Goal: Task Accomplishment & Management: Complete application form

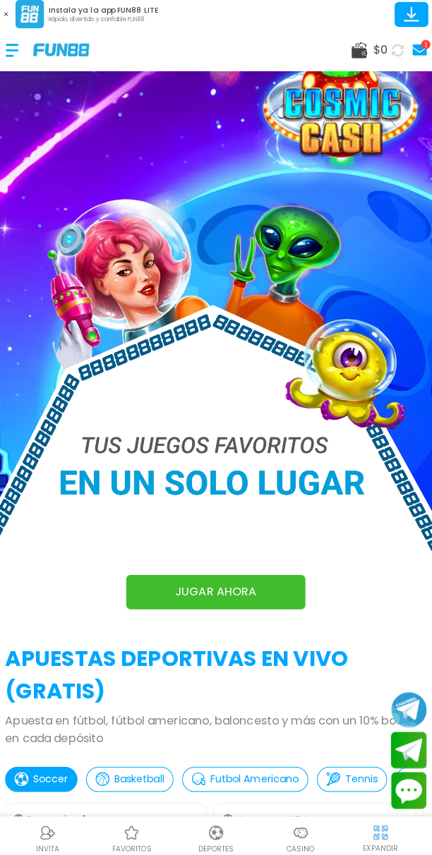
click at [421, 52] on div "1" at bounding box center [421, 52] width 9 height 9
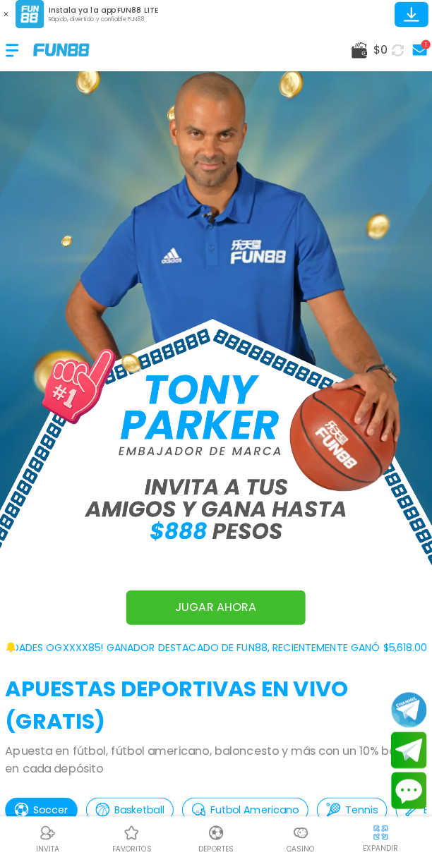
click at [314, 840] on div "Casino" at bounding box center [298, 834] width 83 height 32
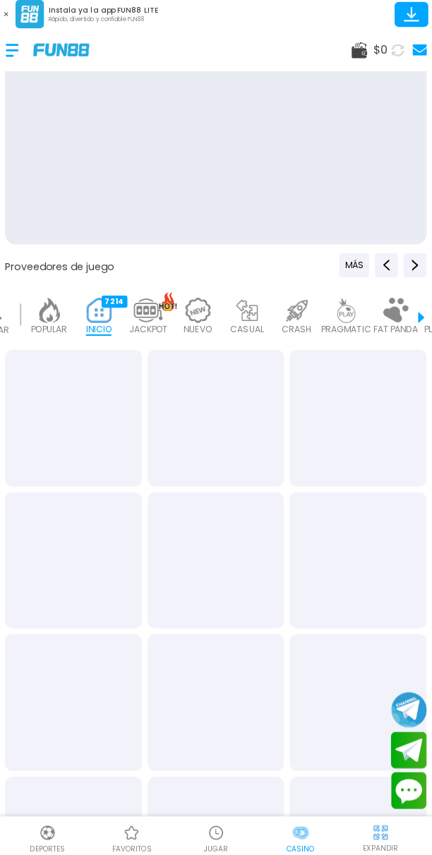
scroll to position [0, 35]
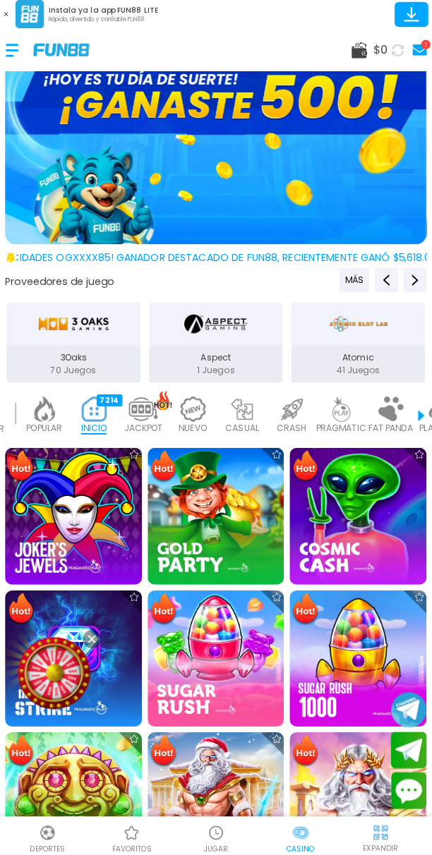
click at [413, 57] on use at bounding box center [416, 57] width 14 height 11
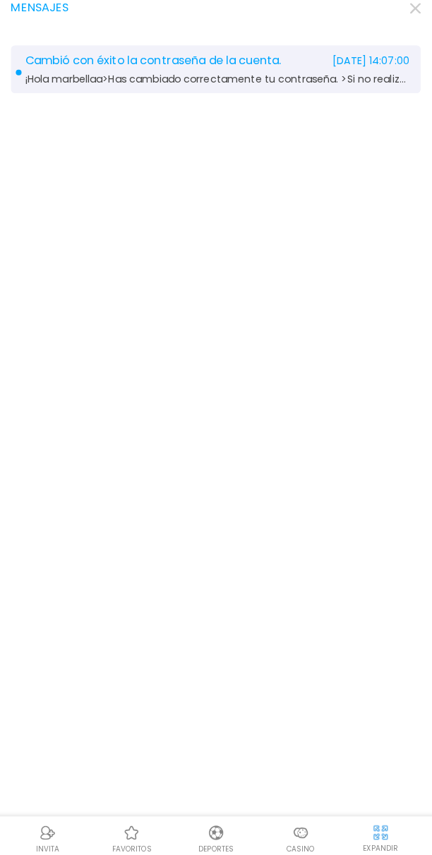
click at [238, 66] on span "Cambió con éxito la contraseña de la cuenta." at bounding box center [154, 68] width 252 height 13
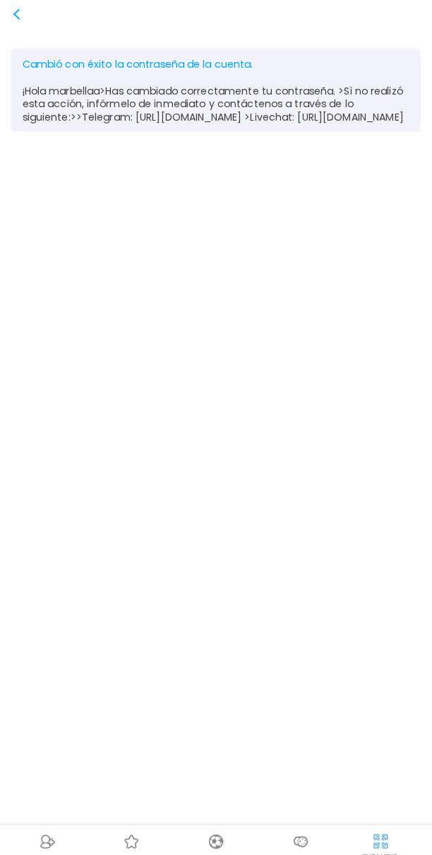
click at [306, 833] on img at bounding box center [299, 828] width 17 height 17
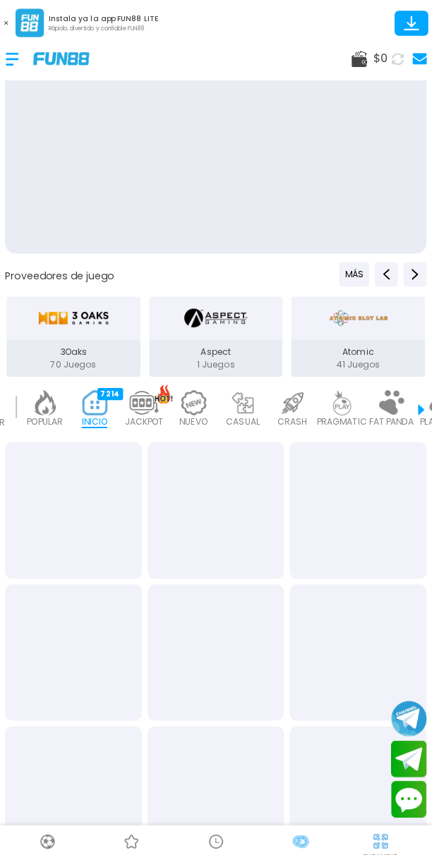
scroll to position [0, 35]
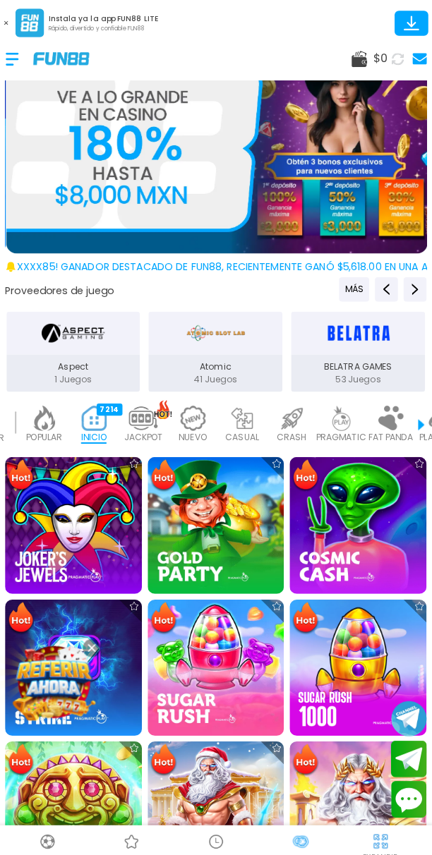
click at [13, 65] on div at bounding box center [22, 58] width 28 height 42
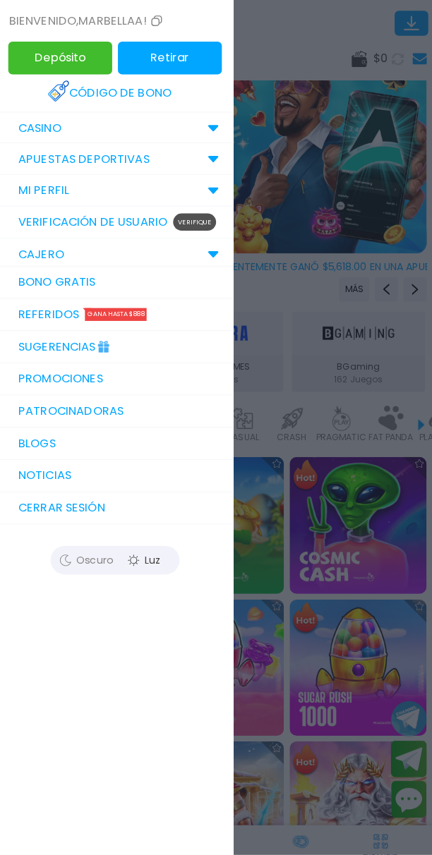
click at [186, 207] on link "Verificación de Usuario Verifique" at bounding box center [116, 219] width 233 height 32
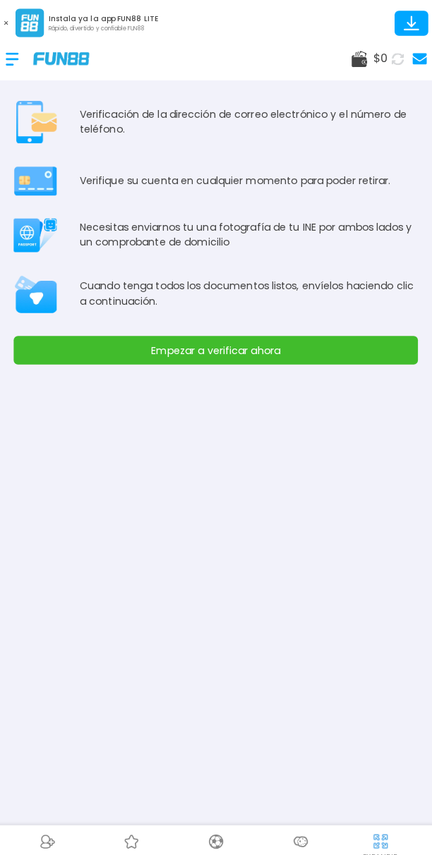
click at [258, 353] on button "Empezar a verificar ahora" at bounding box center [216, 345] width 398 height 28
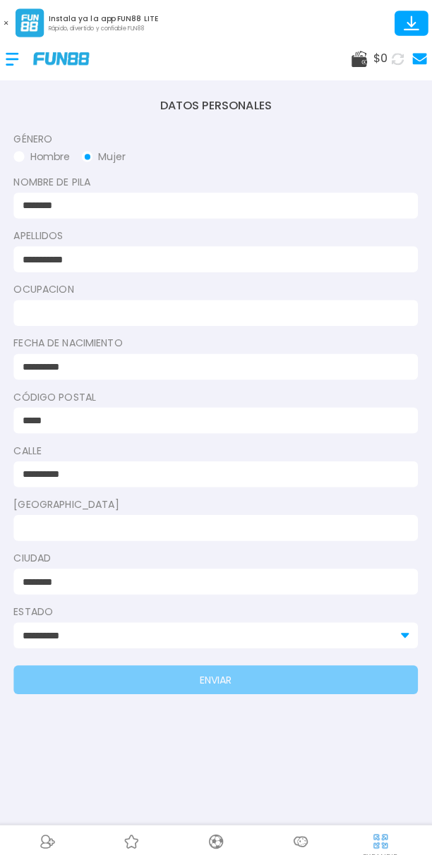
click at [240, 303] on input at bounding box center [211, 308] width 372 height 15
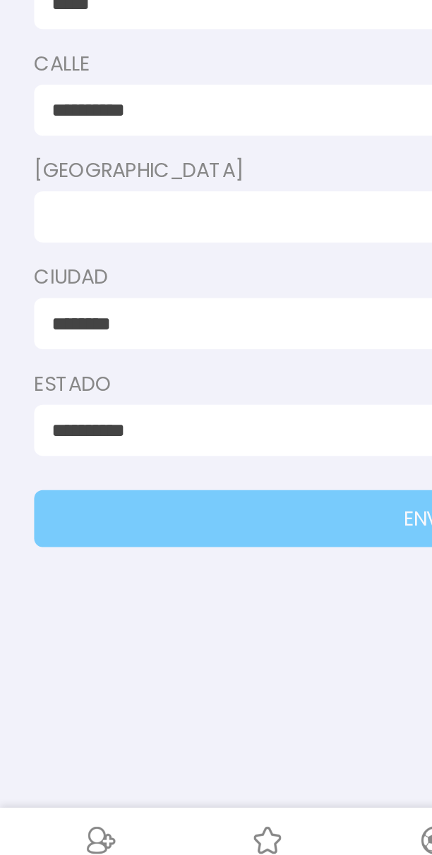
type input "**********"
click at [154, 522] on input at bounding box center [211, 520] width 372 height 15
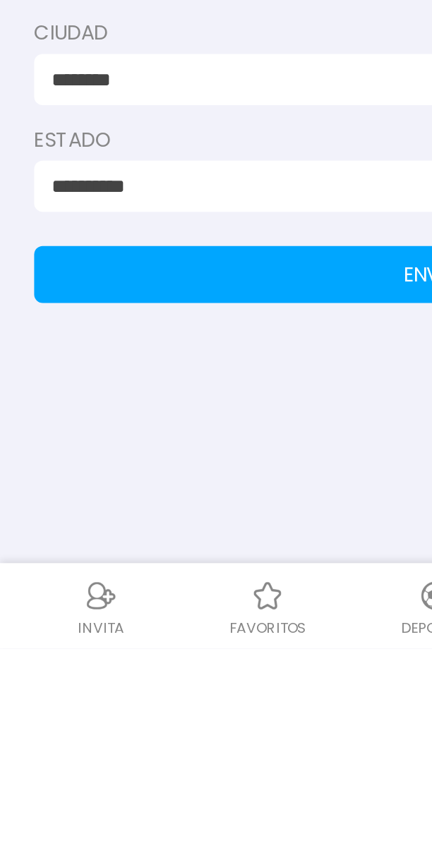
type input "********"
click at [143, 664] on button "ENVIAR" at bounding box center [216, 669] width 398 height 28
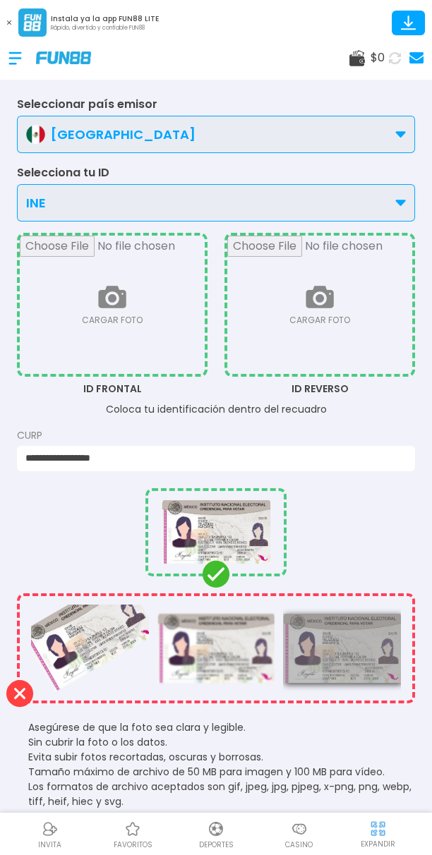
click at [103, 305] on input "file" at bounding box center [112, 305] width 185 height 138
type input "**********"
click at [334, 313] on input "file" at bounding box center [319, 305] width 185 height 138
type input "**********"
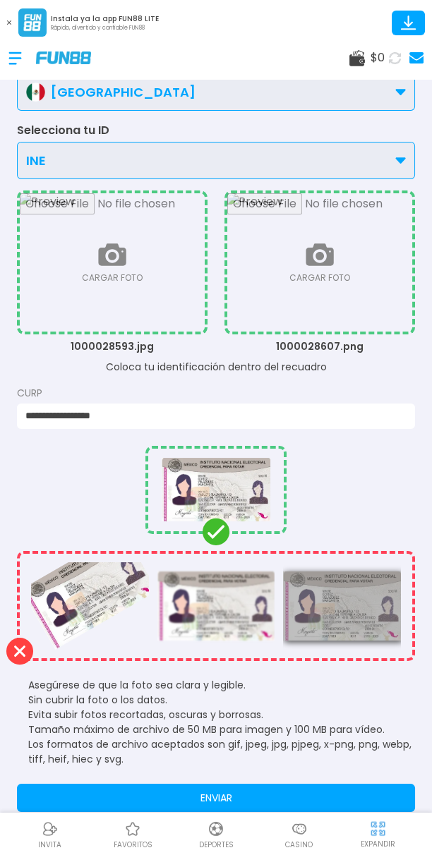
click at [250, 806] on button "ENVIAR" at bounding box center [216, 797] width 398 height 28
click at [257, 800] on button "ENVIAR" at bounding box center [216, 797] width 398 height 28
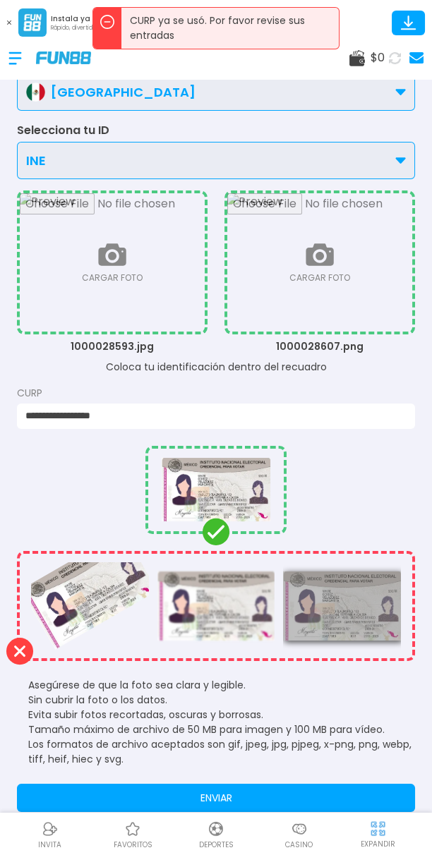
scroll to position [0, 0]
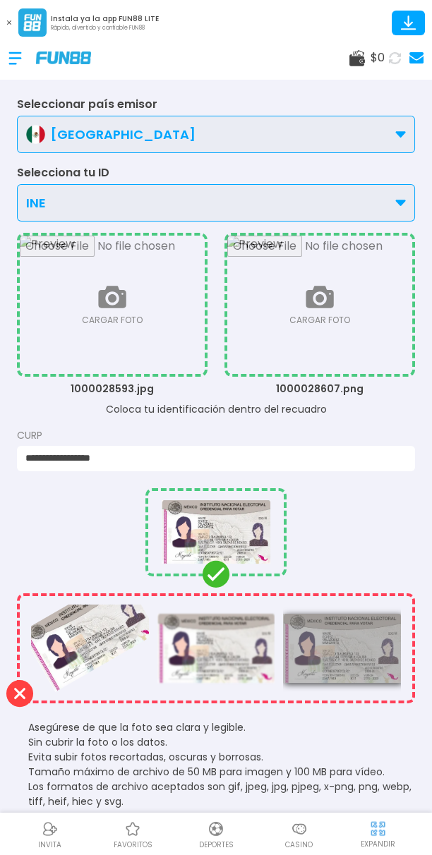
click at [35, 59] on div at bounding box center [22, 58] width 28 height 42
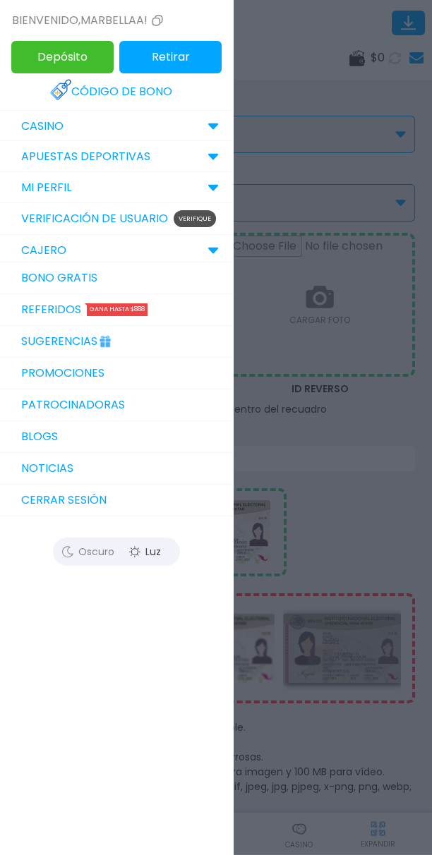
click at [178, 90] on link "Código de bono" at bounding box center [116, 91] width 133 height 31
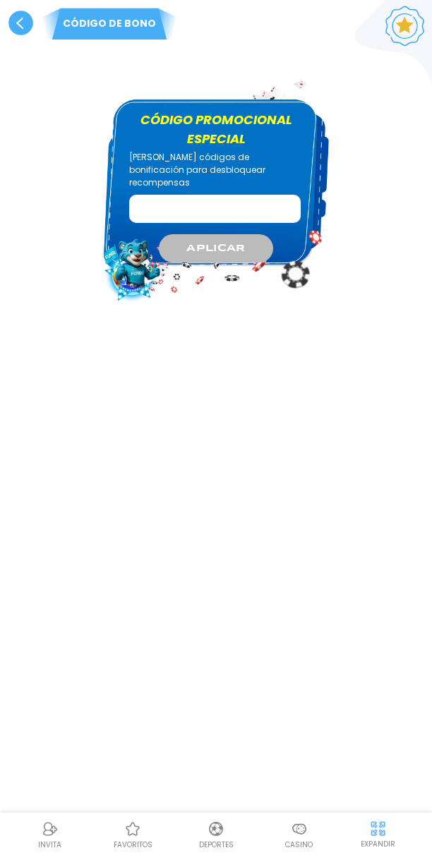
click at [31, 20] on use at bounding box center [20, 23] width 25 height 25
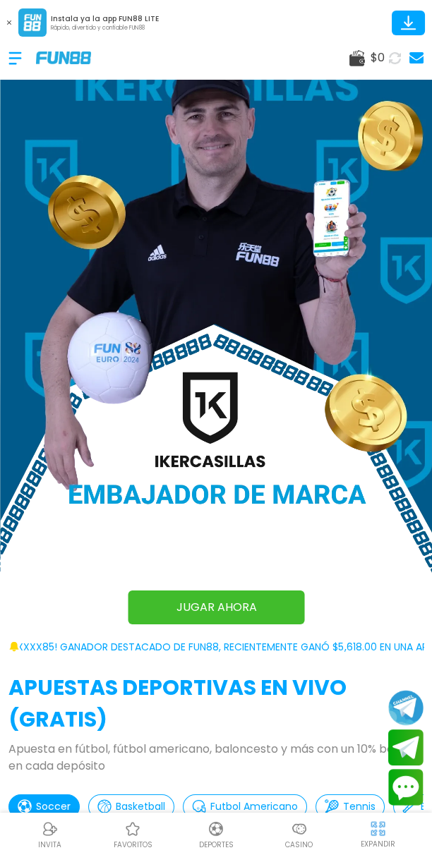
click at [39, 59] on img at bounding box center [63, 57] width 55 height 12
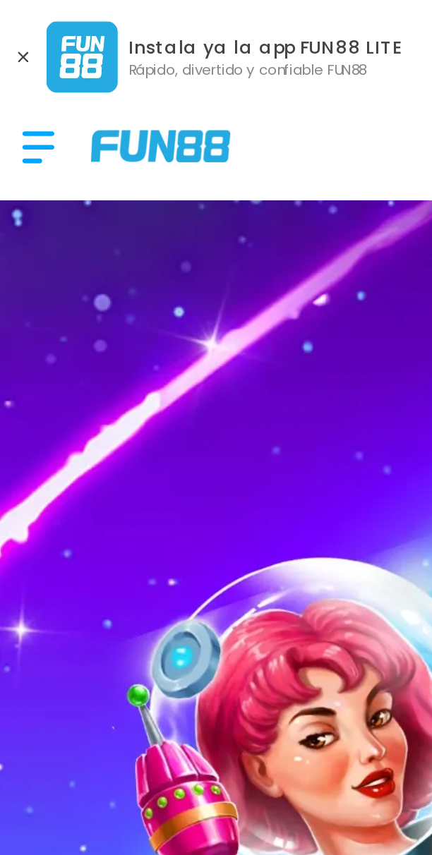
click at [20, 54] on div at bounding box center [22, 58] width 28 height 42
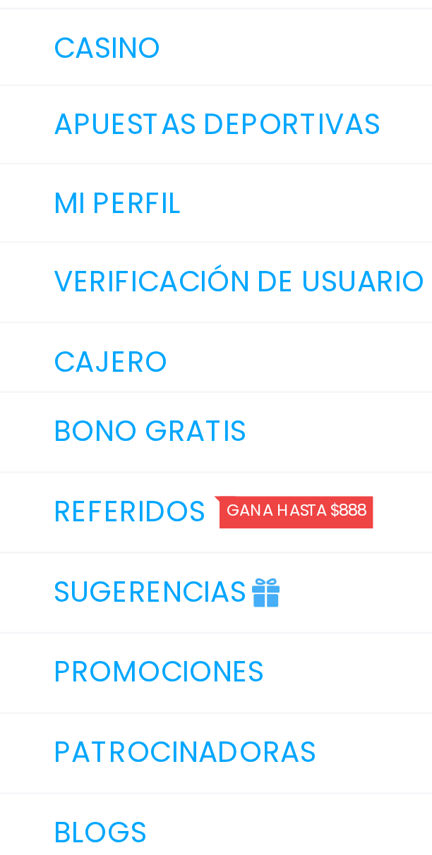
click at [90, 186] on div "MI PERFIL" at bounding box center [116, 187] width 233 height 31
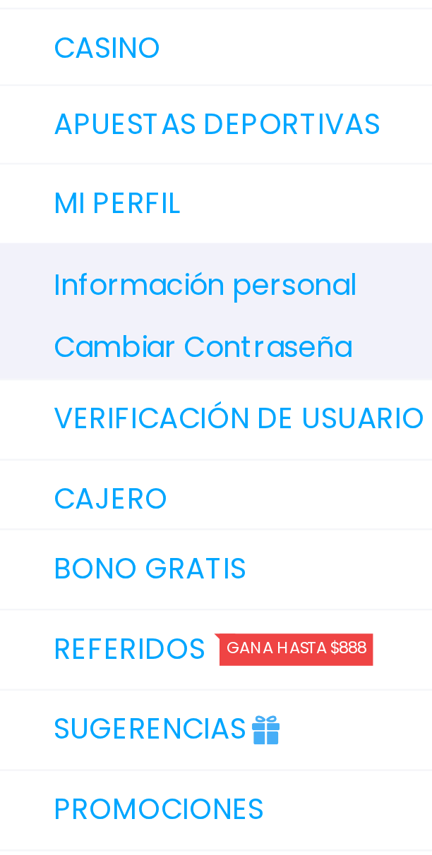
click at [68, 182] on p "MI PERFIL" at bounding box center [46, 187] width 50 height 17
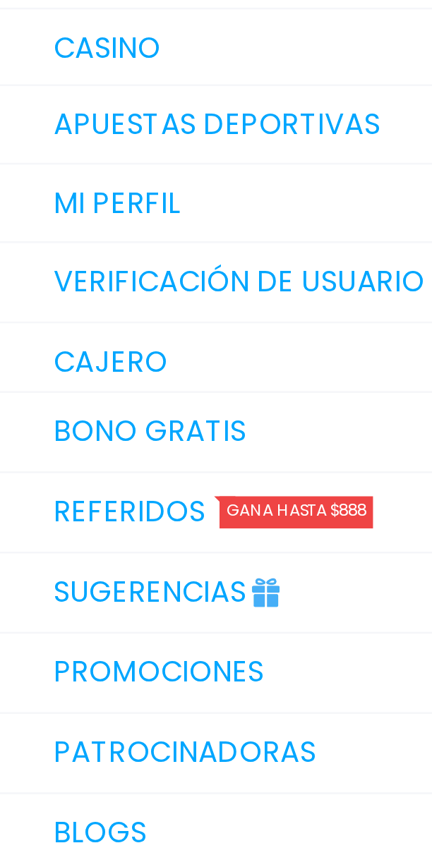
click at [86, 183] on div "MI PERFIL" at bounding box center [116, 187] width 233 height 31
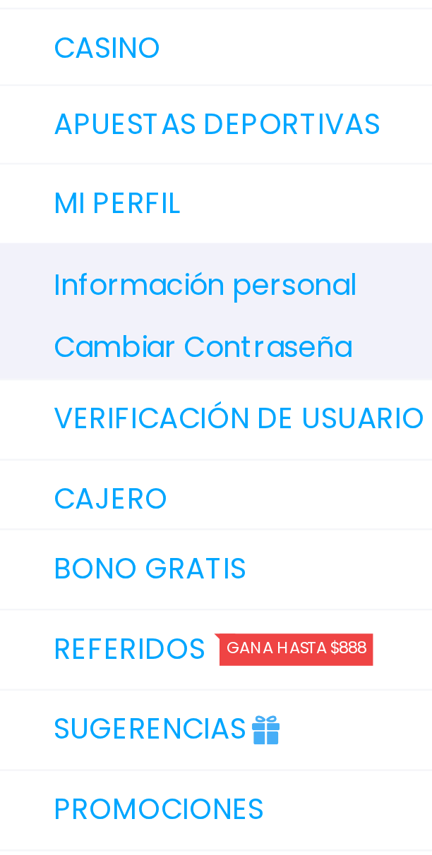
click at [130, 216] on p "Información personal" at bounding box center [123, 219] width 205 height 25
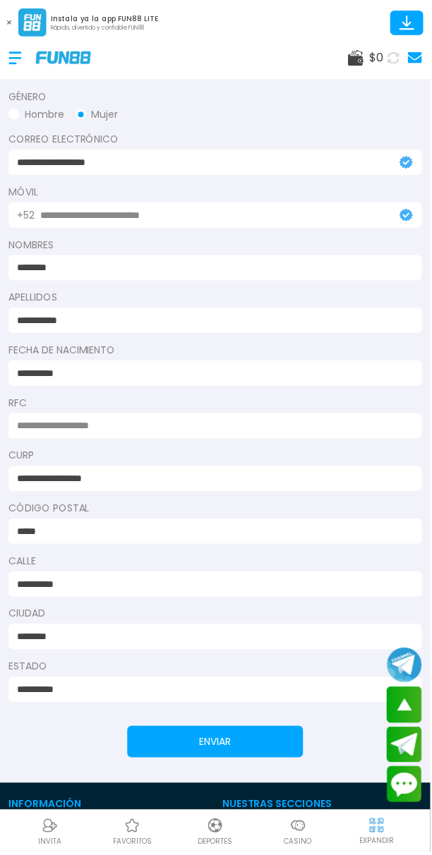
click at [11, 64] on div at bounding box center [22, 58] width 28 height 42
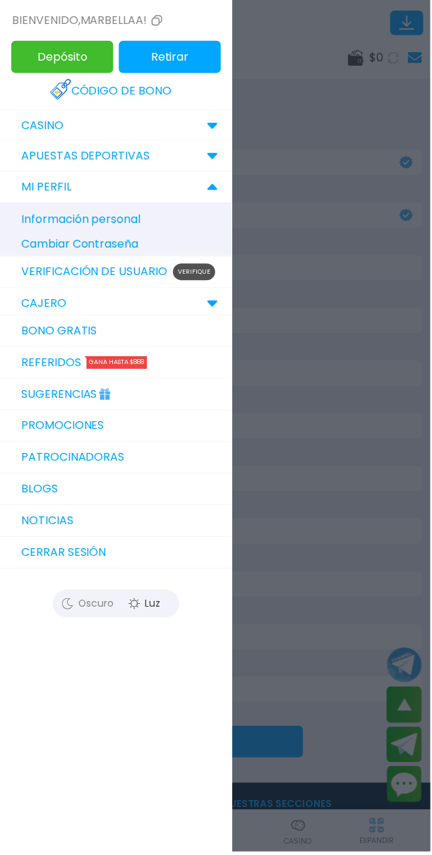
click at [130, 544] on button "Cerrar sesión" at bounding box center [116, 555] width 233 height 32
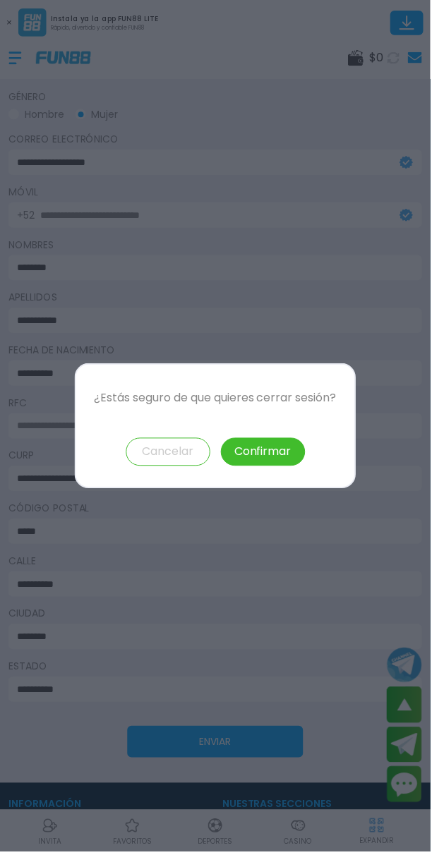
click at [274, 442] on button "Confirmar" at bounding box center [263, 453] width 85 height 28
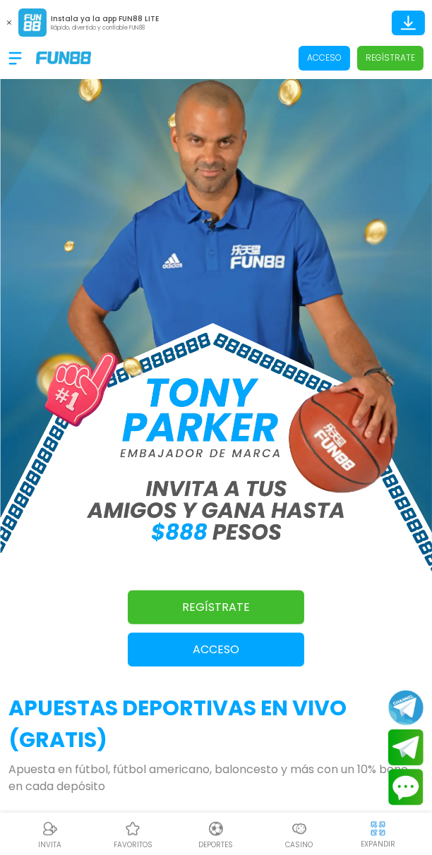
click at [161, 652] on p "Acceso" at bounding box center [216, 649] width 176 height 17
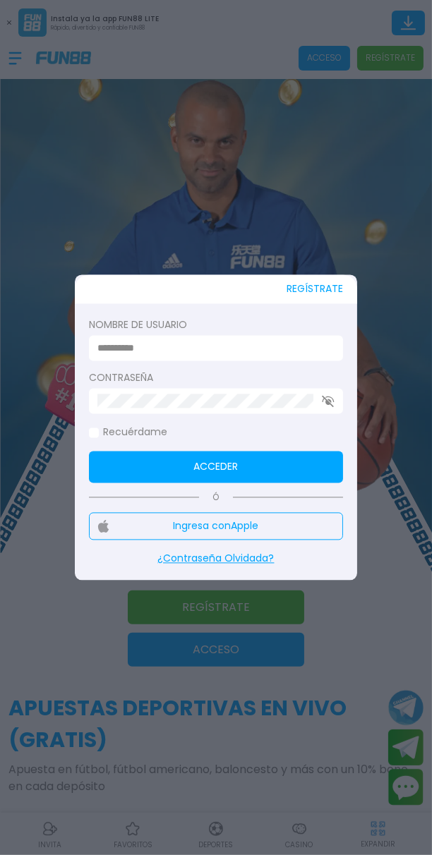
click at [105, 342] on input at bounding box center [211, 348] width 228 height 15
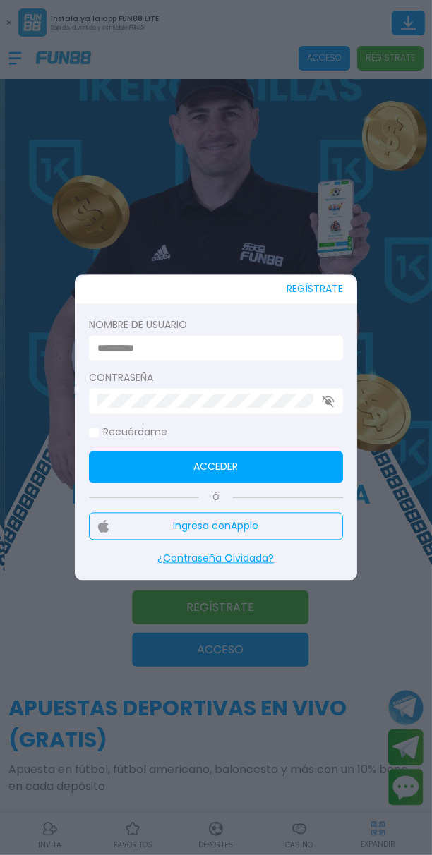
click at [255, 341] on input at bounding box center [211, 348] width 228 height 15
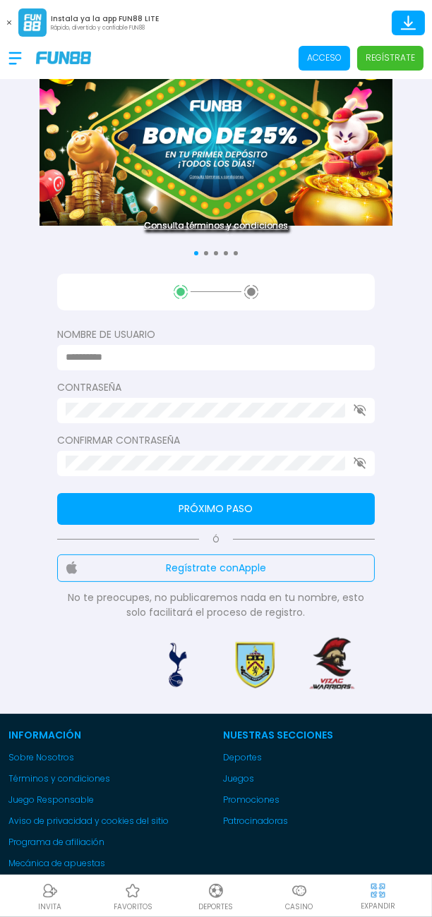
click at [311, 49] on span "Acceso" at bounding box center [323, 58] width 51 height 25
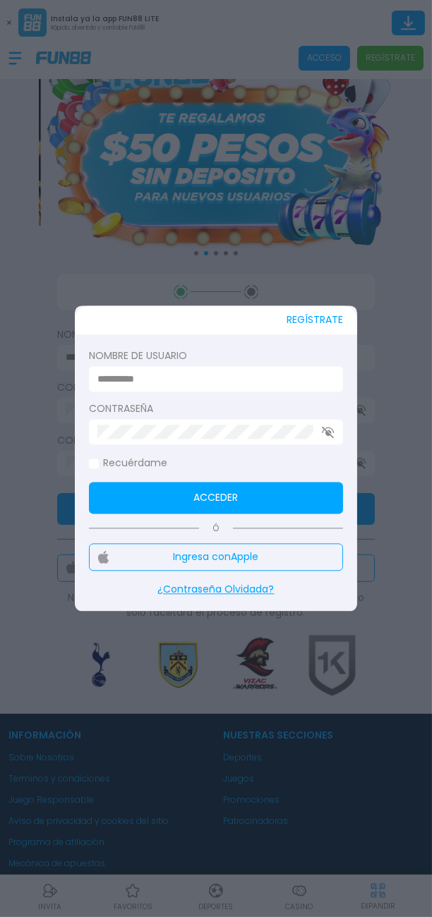
click at [253, 382] on input at bounding box center [211, 379] width 228 height 15
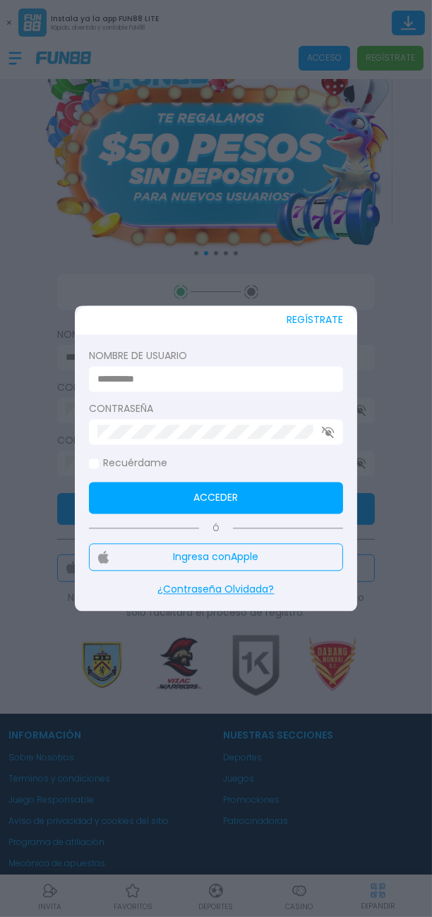
type input "*********"
click button "Acceder" at bounding box center [216, 498] width 254 height 32
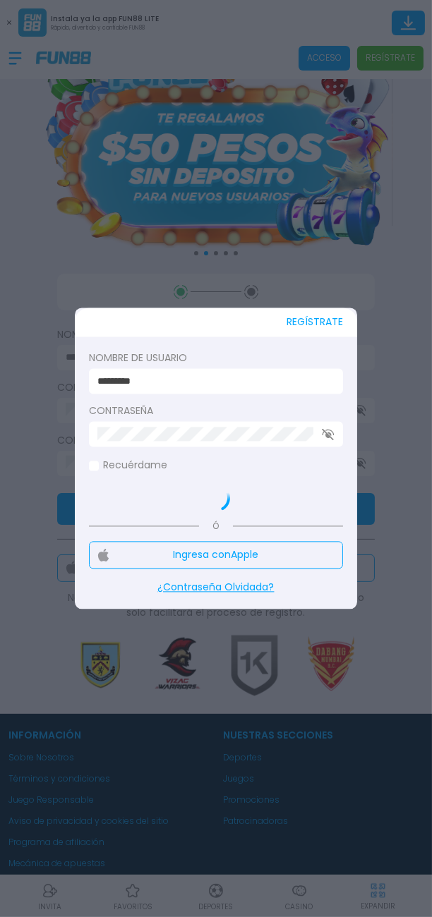
click at [330, 433] on use "button" at bounding box center [328, 434] width 12 height 12
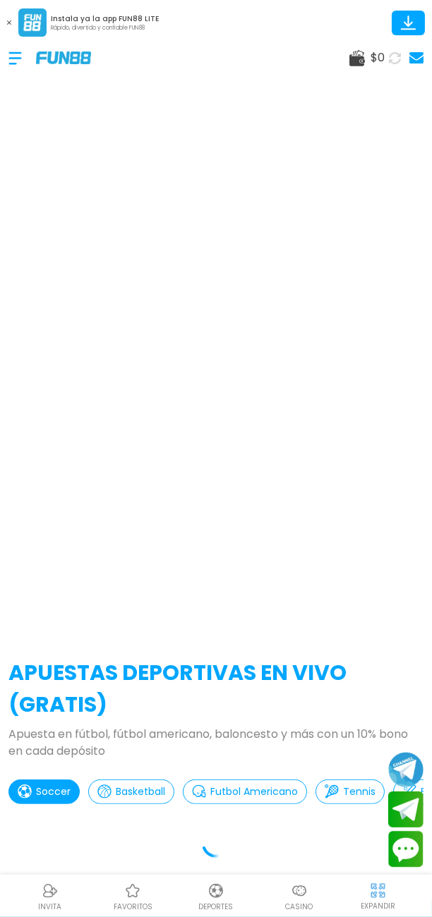
click at [291, 558] on div at bounding box center [216, 340] width 432 height 597
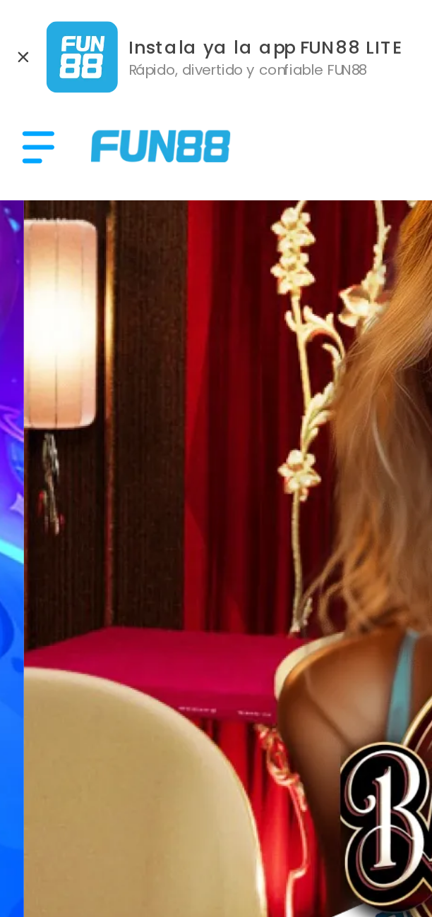
click at [18, 63] on div at bounding box center [22, 58] width 28 height 42
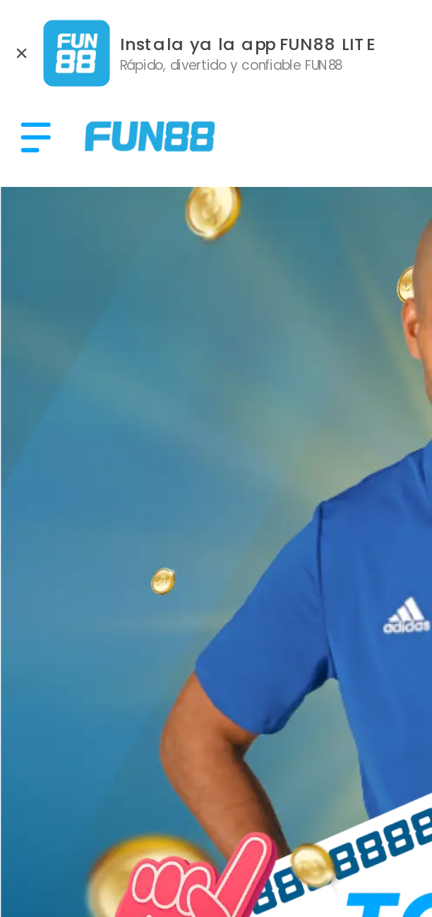
click at [15, 62] on div at bounding box center [22, 58] width 28 height 42
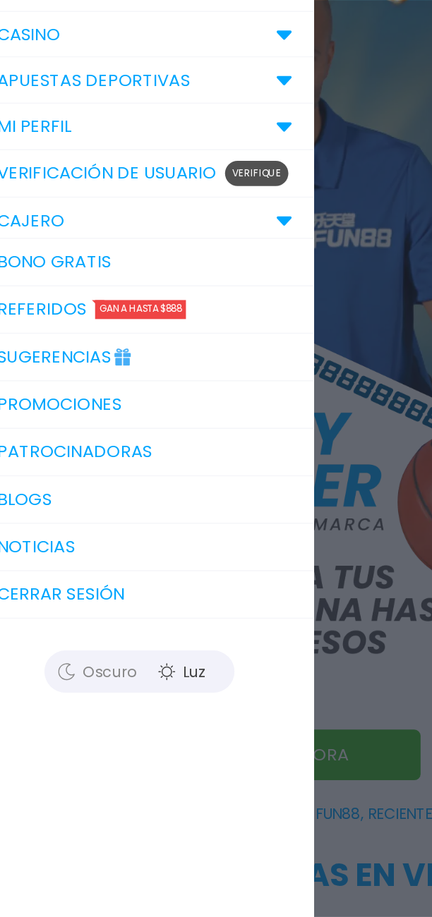
click at [173, 211] on link "Verificación de Usuario Verifique" at bounding box center [116, 219] width 233 height 32
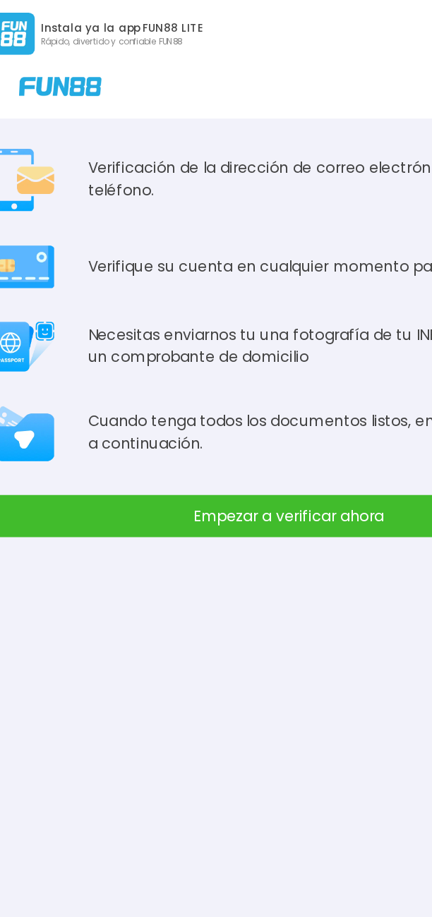
click at [214, 346] on button "Empezar a verificar ahora" at bounding box center [216, 345] width 398 height 28
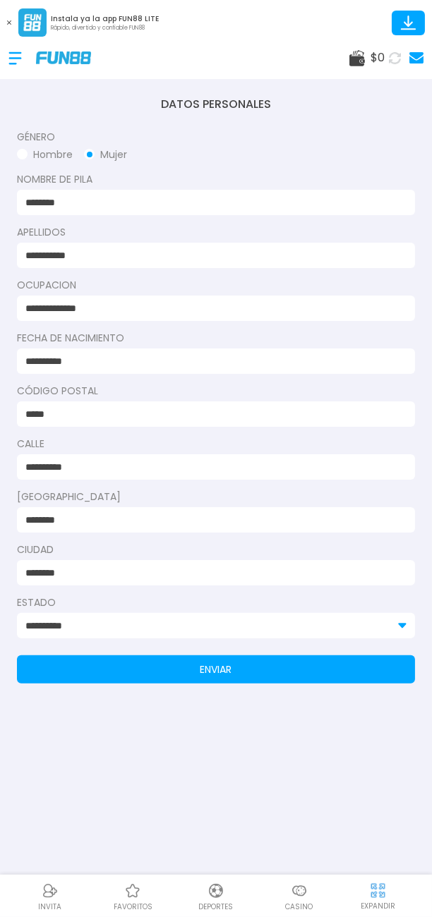
click at [263, 657] on button "ENVIAR" at bounding box center [216, 669] width 398 height 28
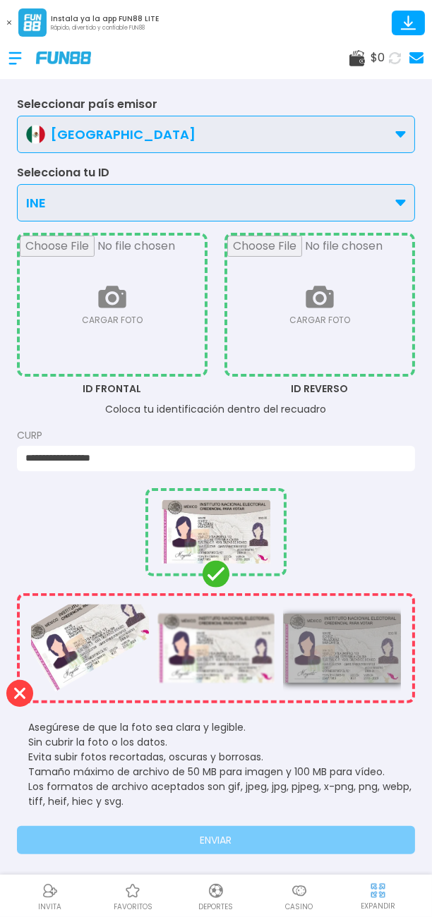
click at [99, 318] on input "file" at bounding box center [112, 305] width 185 height 138
type input "**********"
click at [345, 304] on input "file" at bounding box center [319, 305] width 185 height 138
type input "**********"
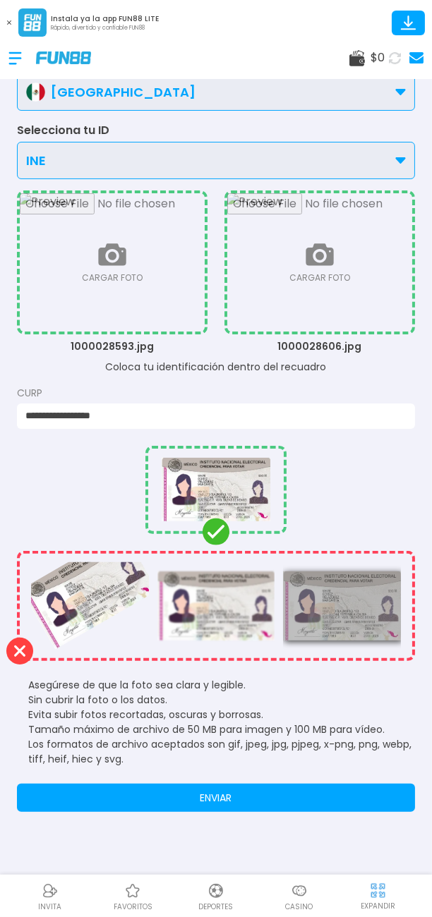
scroll to position [62, 0]
click at [305, 783] on button "ENVIAR" at bounding box center [216, 797] width 398 height 28
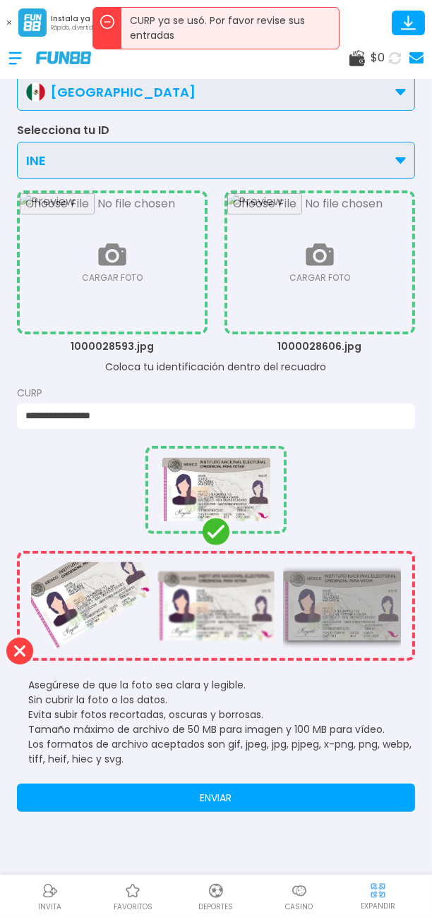
click at [107, 18] on icon at bounding box center [107, 22] width 14 height 14
click at [110, 24] on icon at bounding box center [107, 22] width 14 height 14
click at [118, 30] on div at bounding box center [107, 28] width 28 height 41
click at [160, 15] on p "CURP ya se usó. Por favor revise sus entradas" at bounding box center [229, 28] width 217 height 41
click at [210, 5] on div "Instala ya la app FUN88 LITE Rápido, divertido y confiable FUN88" at bounding box center [216, 18] width 432 height 37
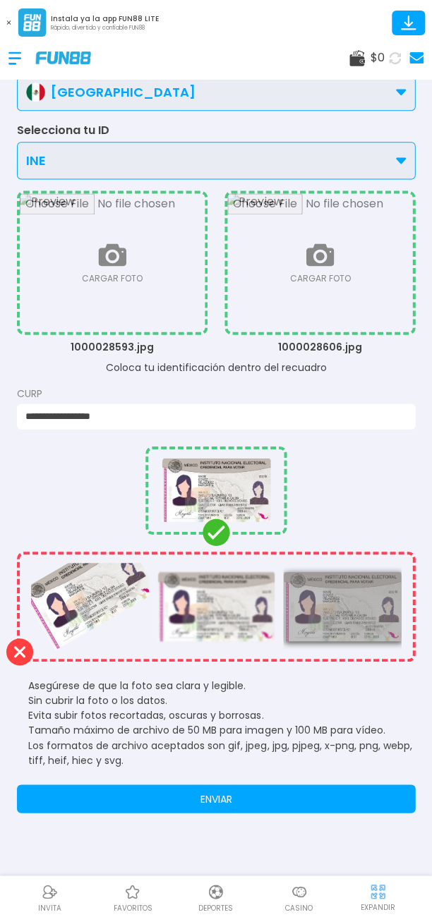
scroll to position [0, 0]
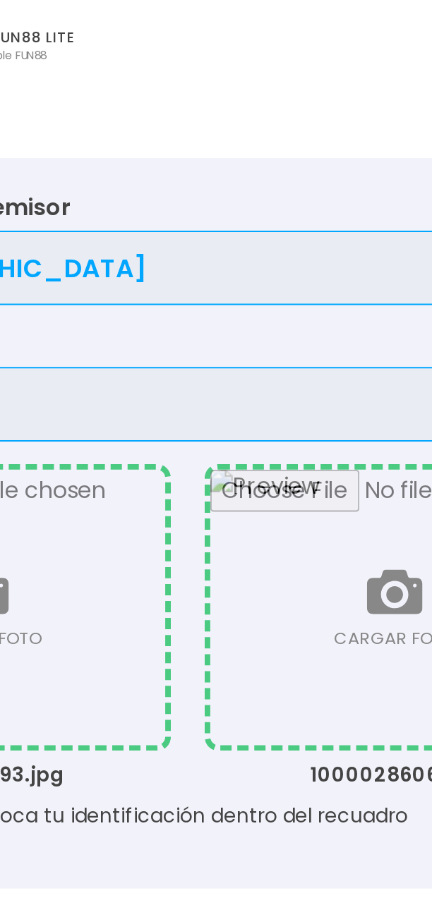
click at [226, 16] on div "Instala ya la app FUN88 LITE Rápido, divertido y confiable FUN88" at bounding box center [216, 18] width 432 height 37
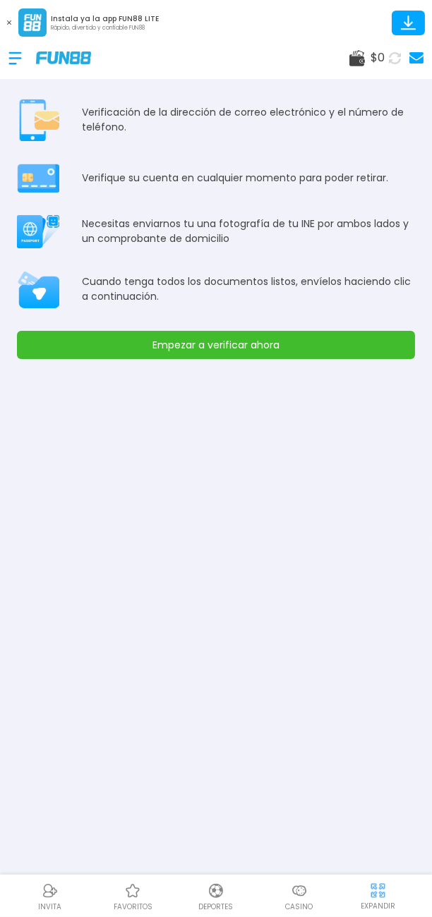
click at [13, 61] on div at bounding box center [22, 58] width 28 height 42
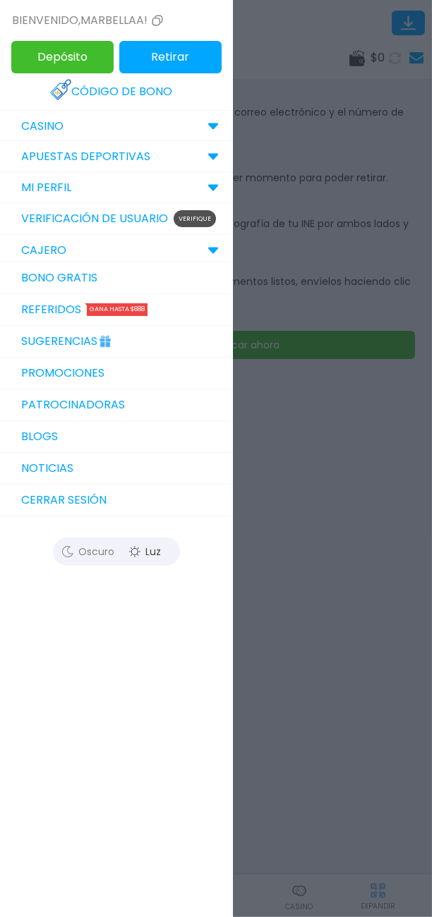
click at [159, 487] on button "Cerrar sesión" at bounding box center [116, 500] width 233 height 32
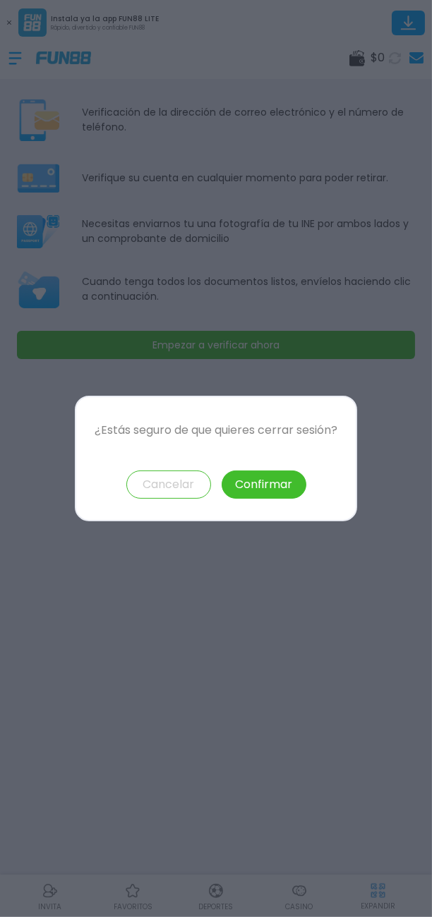
click at [286, 487] on button "Confirmar" at bounding box center [263, 484] width 85 height 28
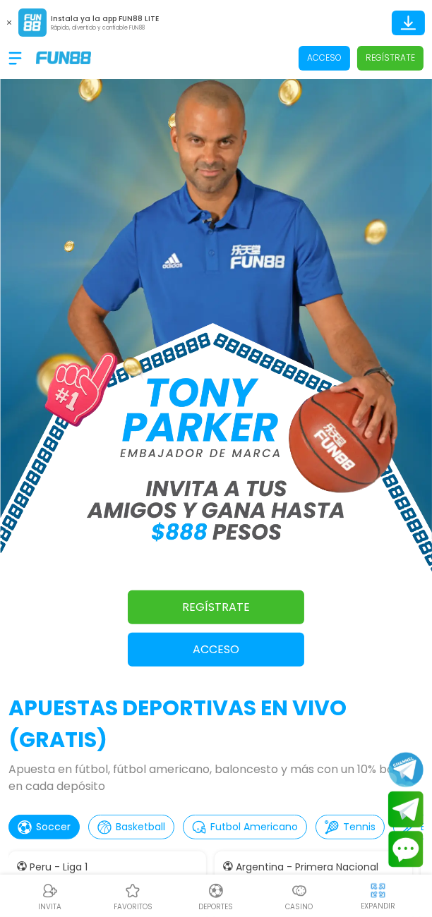
click at [264, 645] on p "Acceso" at bounding box center [216, 649] width 176 height 17
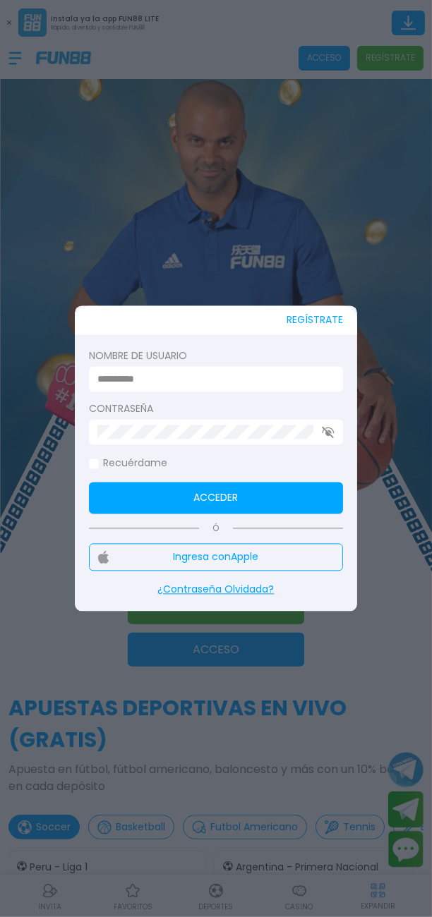
click at [279, 360] on label "Nombre de usuario" at bounding box center [216, 356] width 254 height 15
click at [257, 378] on input at bounding box center [211, 379] width 228 height 15
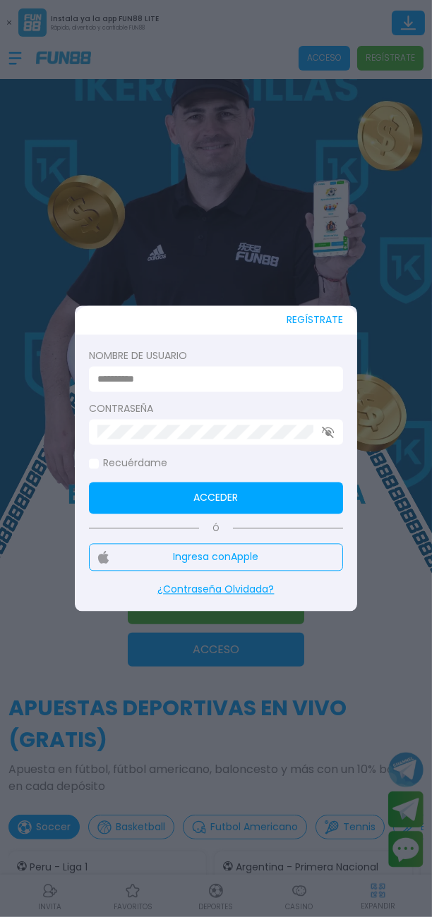
click at [133, 372] on input at bounding box center [211, 379] width 228 height 15
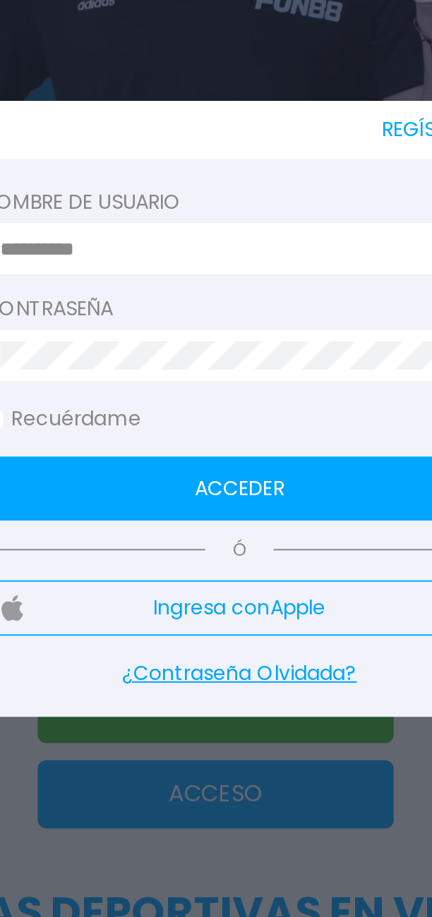
click at [157, 447] on form "Nombre de usuario Contraseña Recuérdame Acceder" at bounding box center [216, 431] width 254 height 165
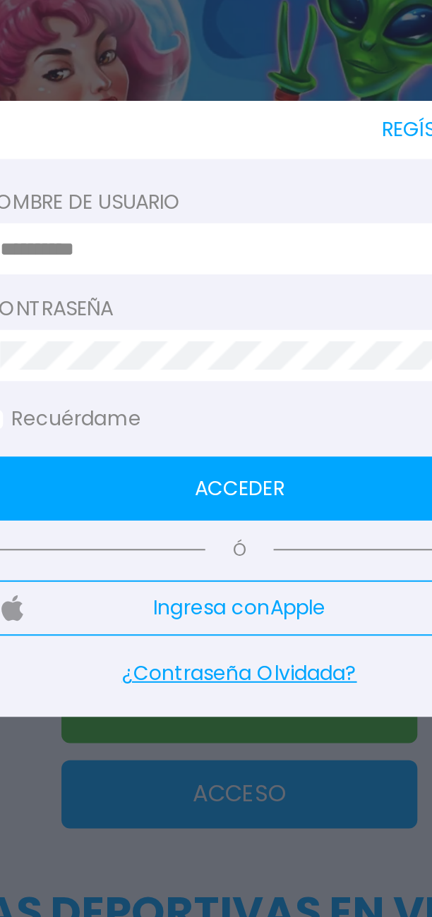
click at [224, 348] on div "REGÍSTRATE Nombre de usuario Contraseña Recuérdame Acceder Ó Ingresa con Apple …" at bounding box center [216, 458] width 282 height 305
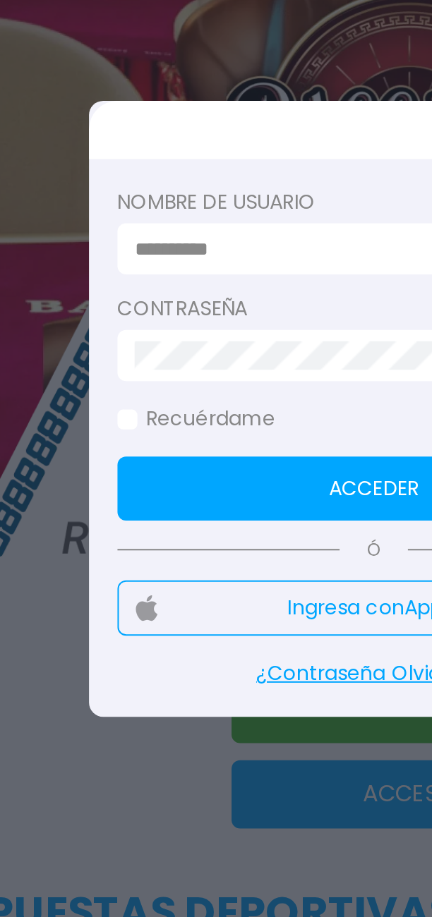
click at [185, 355] on label "Nombre de usuario" at bounding box center [216, 356] width 254 height 15
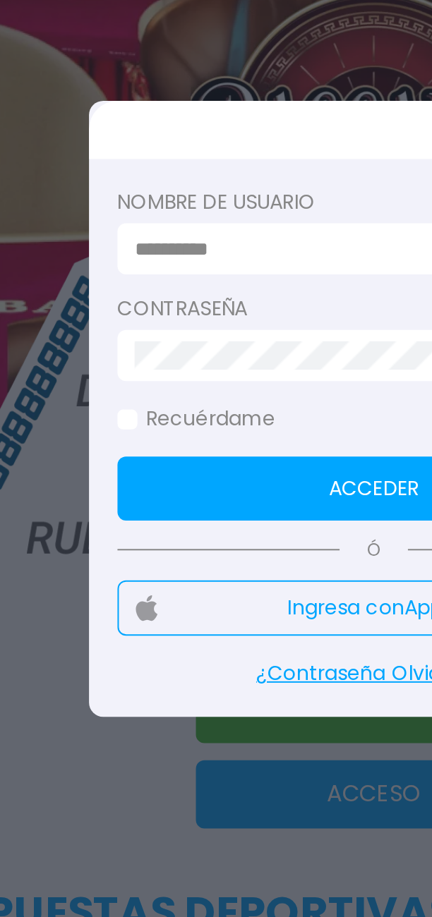
click at [190, 380] on input at bounding box center [211, 379] width 228 height 15
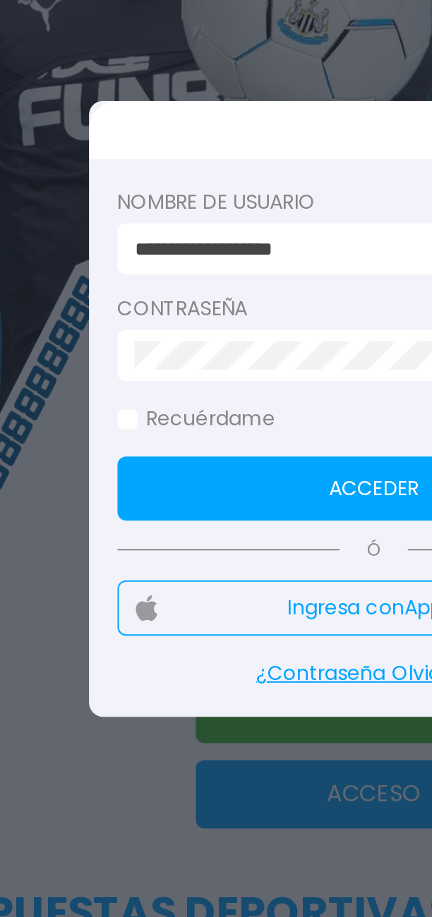
type input "**********"
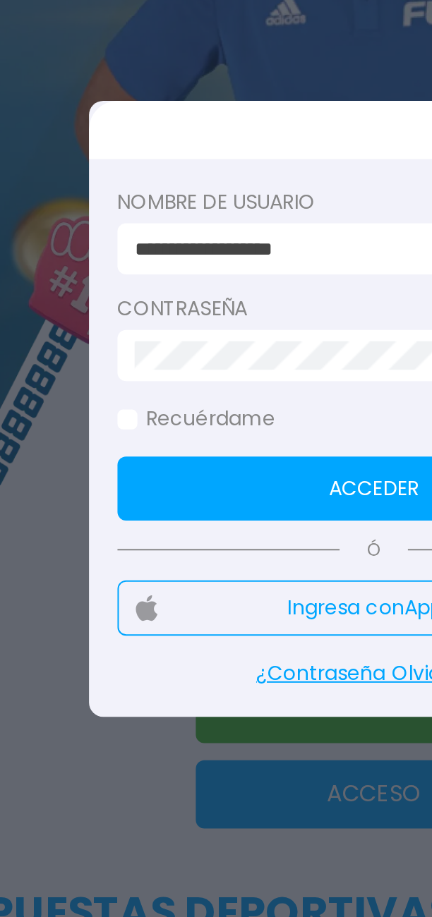
click at [191, 495] on button "Acceder" at bounding box center [216, 498] width 254 height 32
